Goal: Task Accomplishment & Management: Complete application form

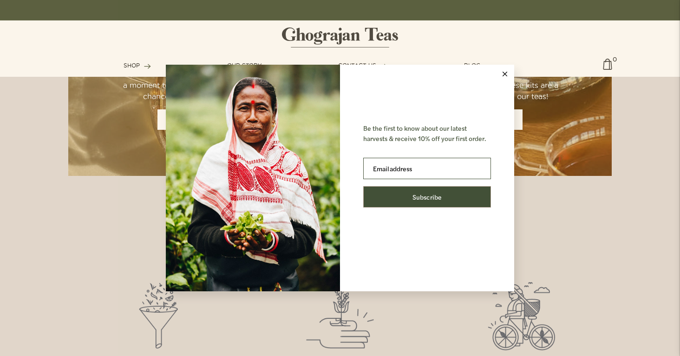
scroll to position [841, 0]
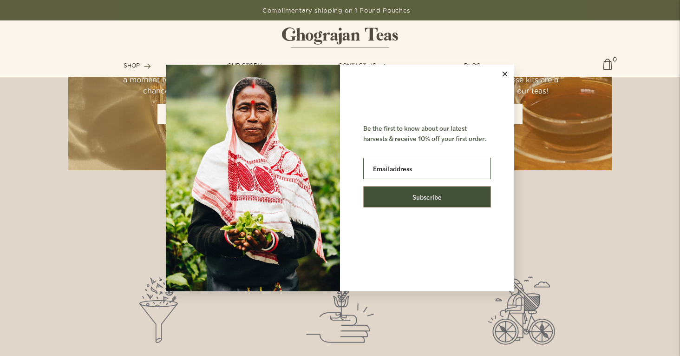
click at [506, 74] on line at bounding box center [505, 74] width 4 height 4
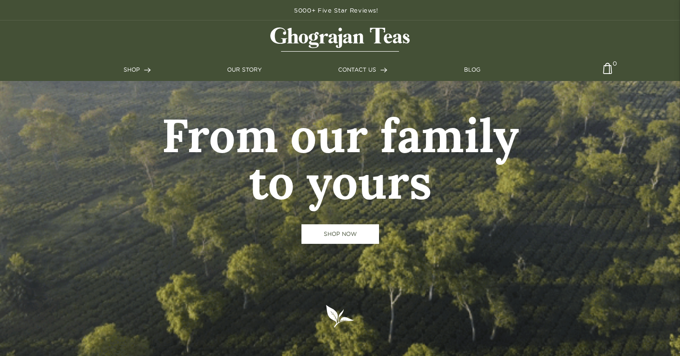
scroll to position [0, 0]
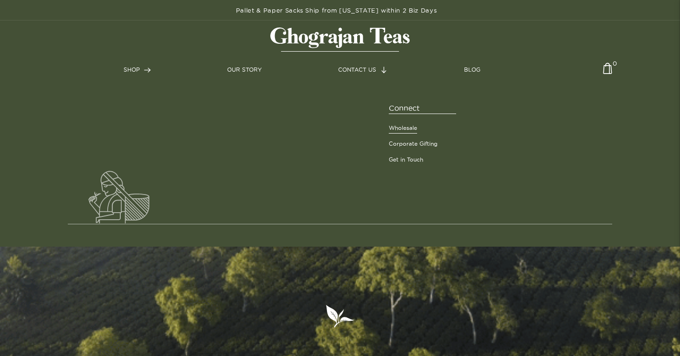
click at [410, 130] on link "Wholesale" at bounding box center [403, 128] width 28 height 8
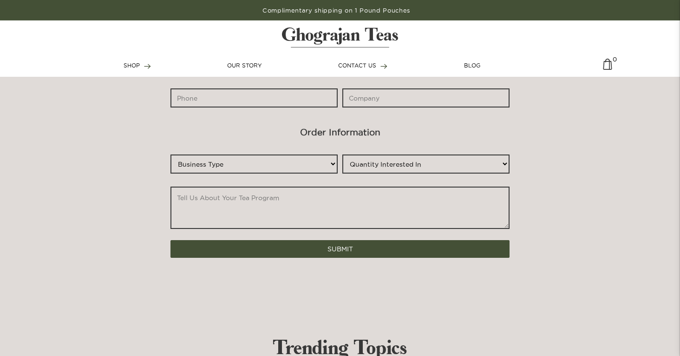
scroll to position [564, 0]
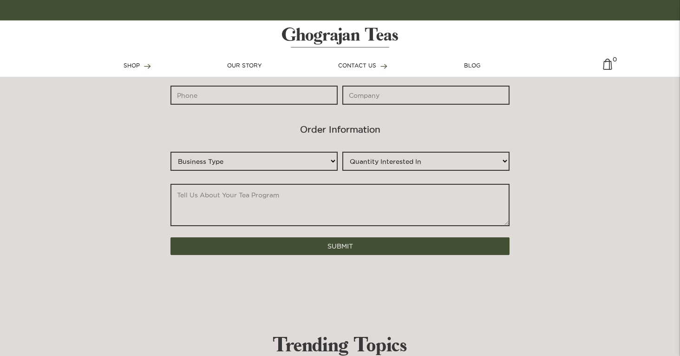
click at [416, 207] on textarea "*" at bounding box center [340, 205] width 339 height 42
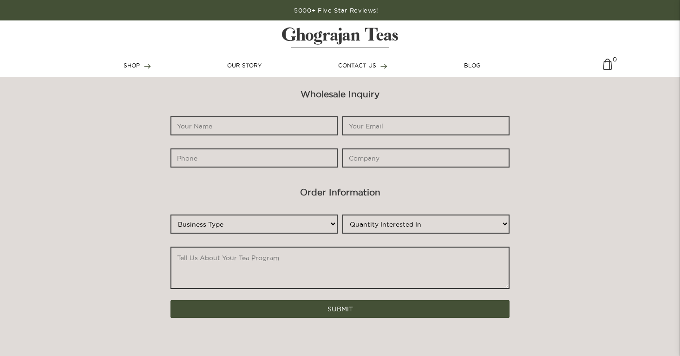
scroll to position [499, 0]
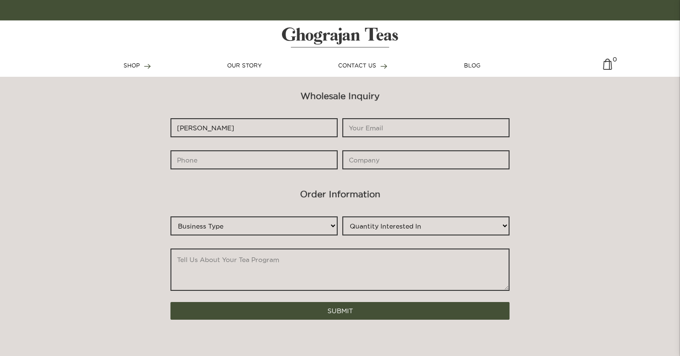
type input "[PERSON_NAME]"
type input "[EMAIL_ADDRESS][DOMAIN_NAME]"
type input "6178998312"
type input "The Real Chai"
select select "Restaurant/Cafe"
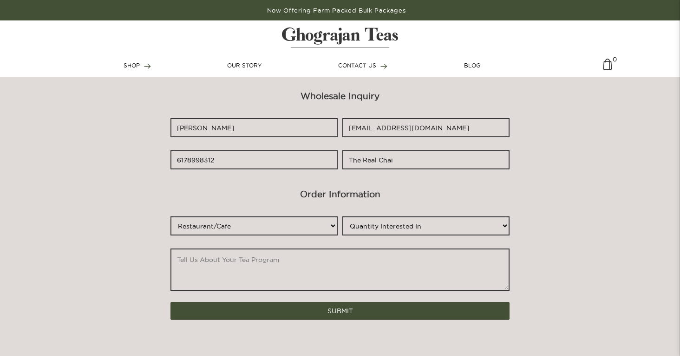
select select "0-100"
click at [267, 261] on textarea "*" at bounding box center [340, 269] width 339 height 42
click at [205, 264] on textarea "*" at bounding box center [340, 269] width 339 height 42
paste textarea "L ipsu dolo sitamet conse adi elit. Se doei te Incid Utl, etd M al eni adminim …"
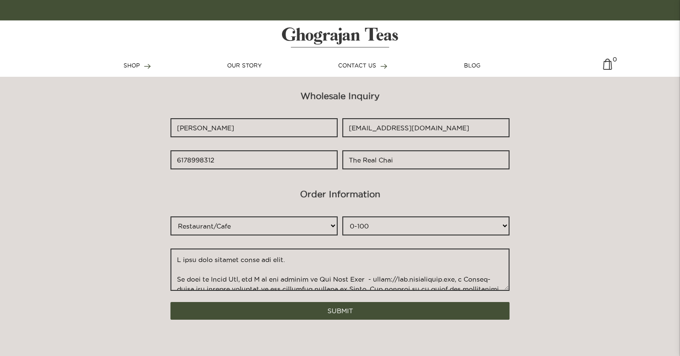
scroll to position [0, 0]
click at [176, 255] on textarea "*" at bounding box center [340, 269] width 339 height 42
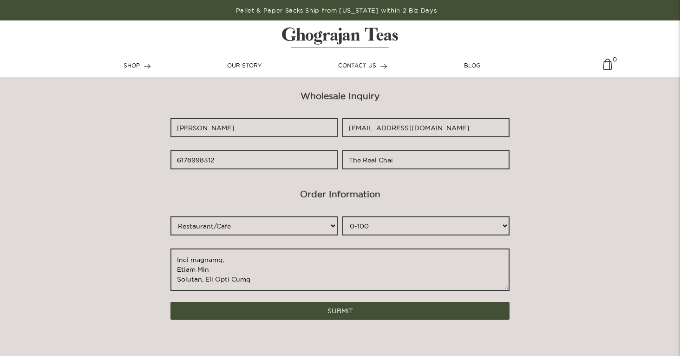
scroll to position [506, 0]
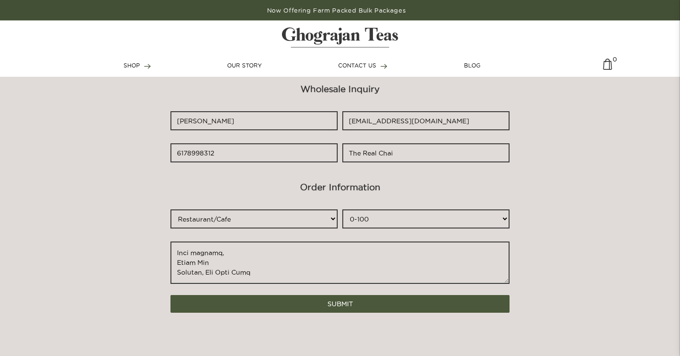
type textarea "Lo Ipsumdolo Sita, C adip elit seddoei tempo inc utla. Et dolo ma Aliqu Eni, ad…"
click at [309, 305] on button "SUBMIT" at bounding box center [340, 304] width 339 height 18
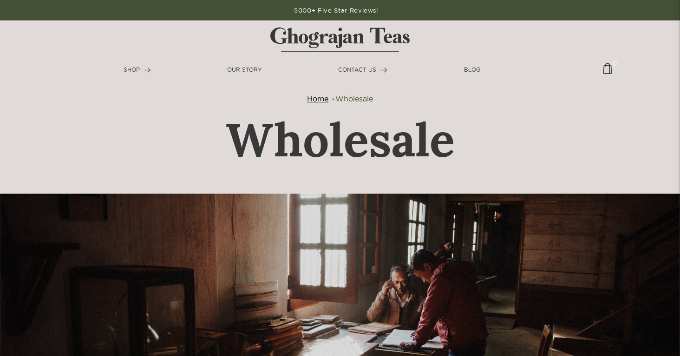
scroll to position [0, 0]
